Goal: Check status

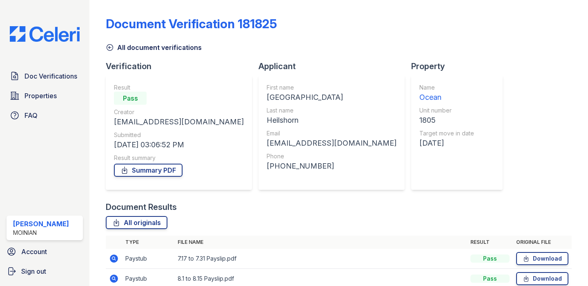
click at [52, 40] on img at bounding box center [44, 34] width 83 height 16
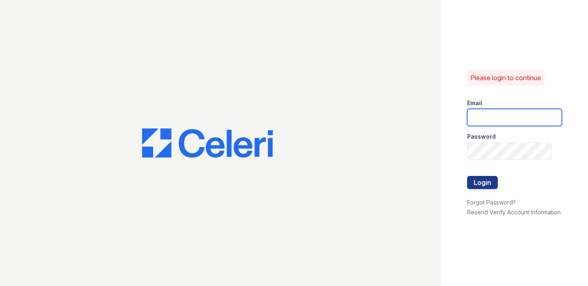
type input "shiv@auranewyork.com"
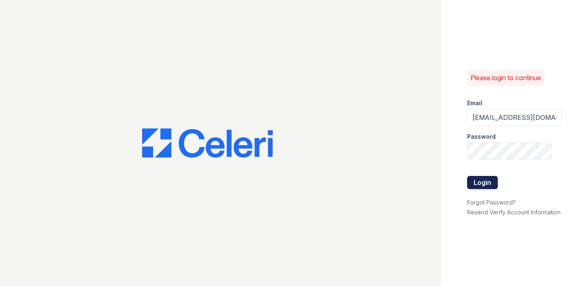
click at [489, 185] on button "Login" at bounding box center [482, 182] width 31 height 13
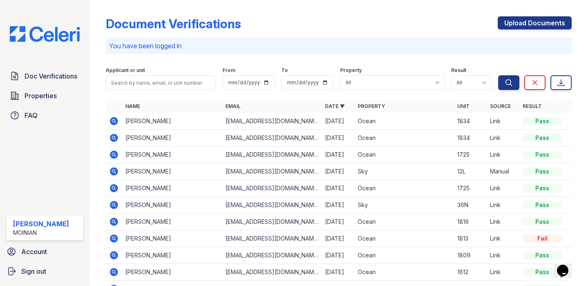
click at [114, 170] on icon at bounding box center [114, 171] width 2 height 2
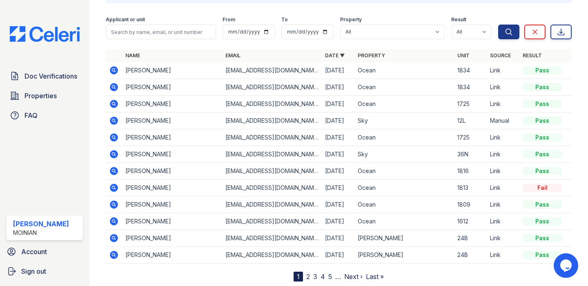
scroll to position [53, 0]
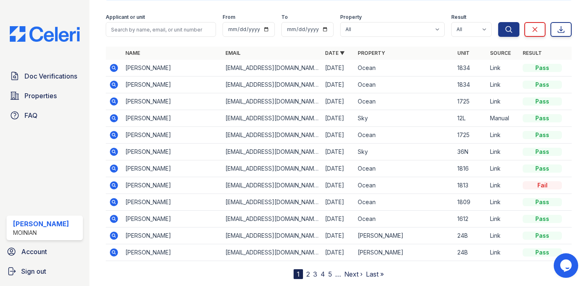
click at [310, 273] on link "2" at bounding box center [308, 274] width 4 height 8
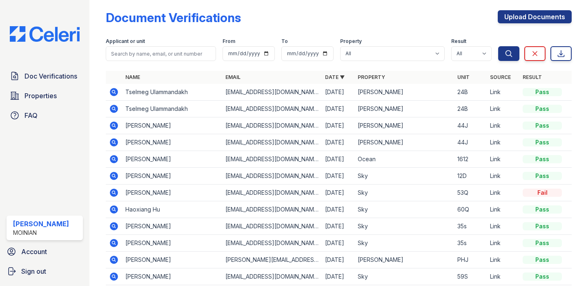
scroll to position [5, 0]
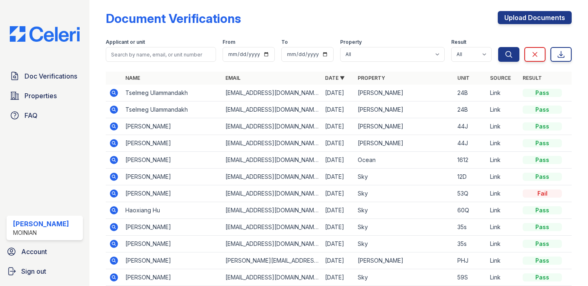
click at [31, 36] on img at bounding box center [44, 34] width 83 height 16
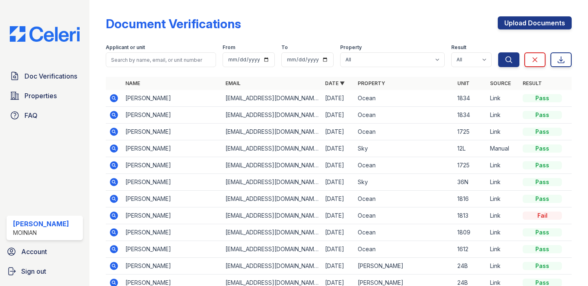
click at [31, 36] on img at bounding box center [44, 34] width 83 height 16
